Goal: Navigation & Orientation: Find specific page/section

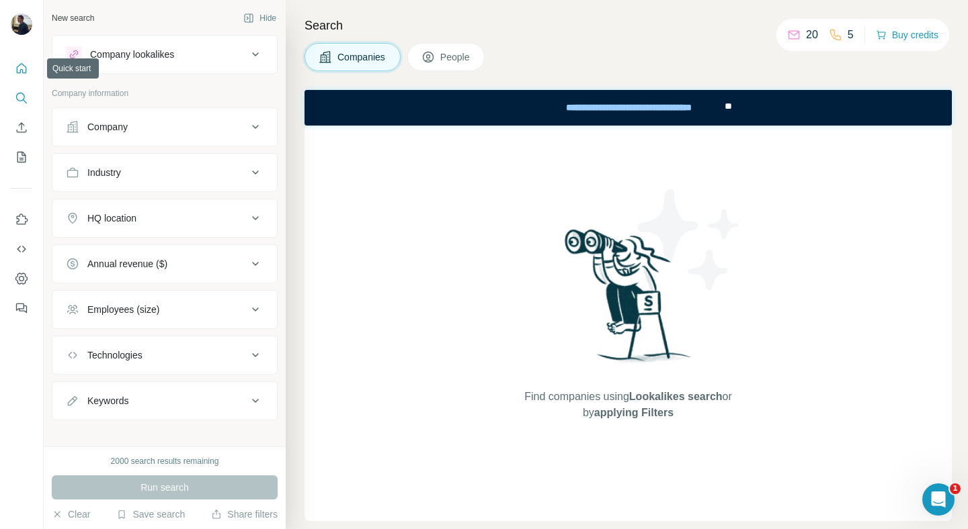
click at [19, 70] on icon "Quick start" at bounding box center [22, 68] width 10 height 10
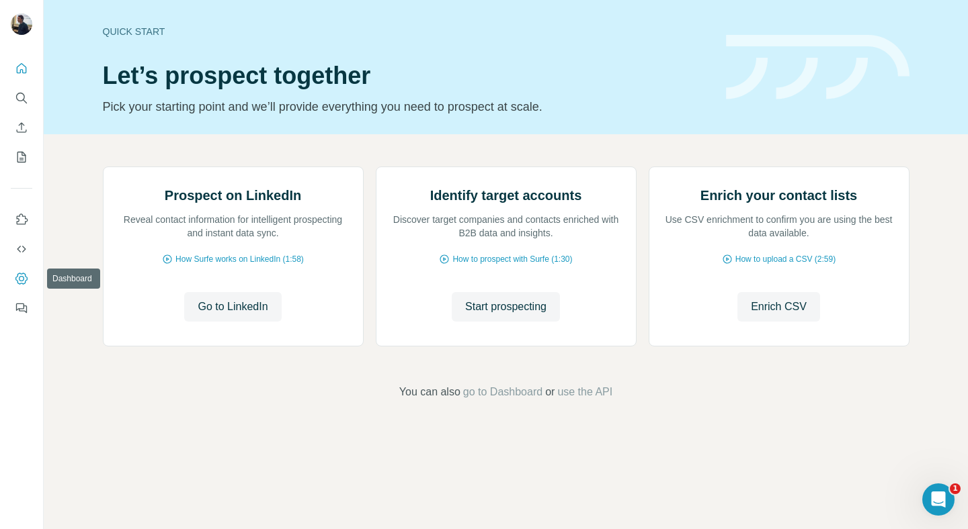
click at [25, 286] on button "Dashboard" at bounding box center [22, 279] width 22 height 24
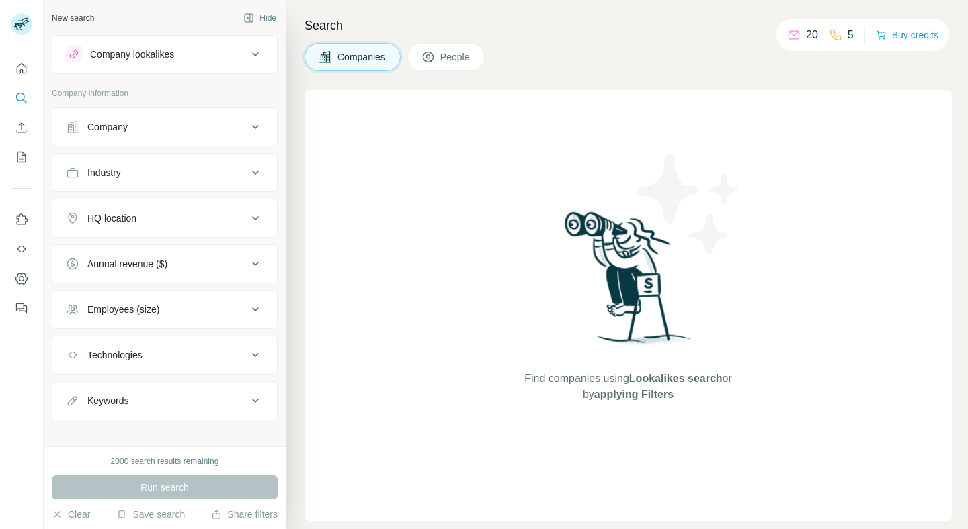
click at [18, 219] on icon "Use Surfe on LinkedIn" at bounding box center [22, 219] width 11 height 11
